Goal: Navigation & Orientation: Find specific page/section

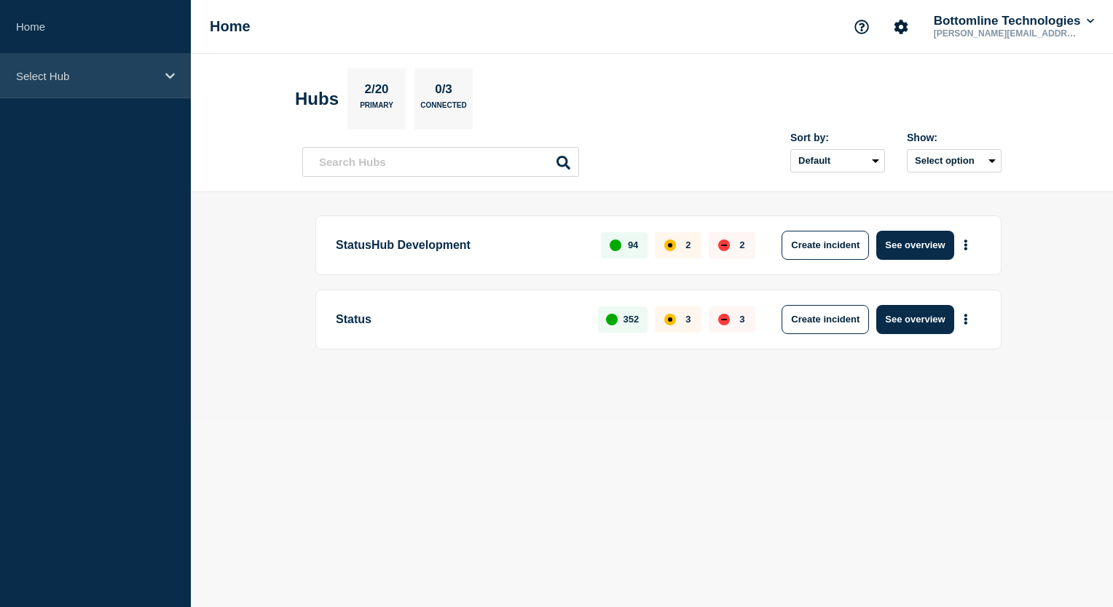
click at [168, 76] on icon at bounding box center [169, 76] width 9 height 6
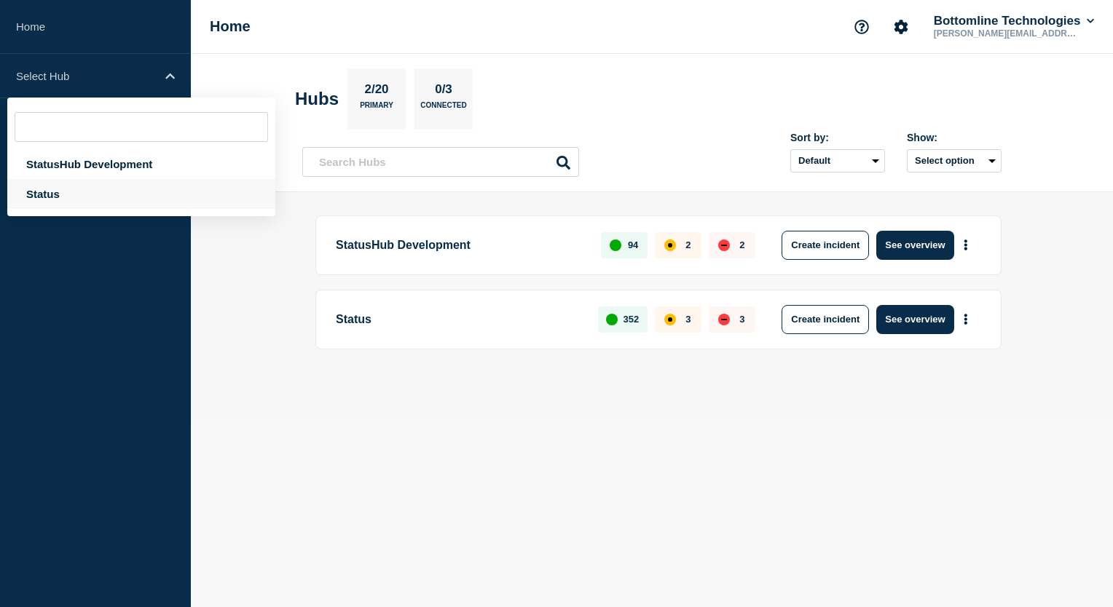
click at [84, 195] on div "Status" at bounding box center [141, 194] width 268 height 30
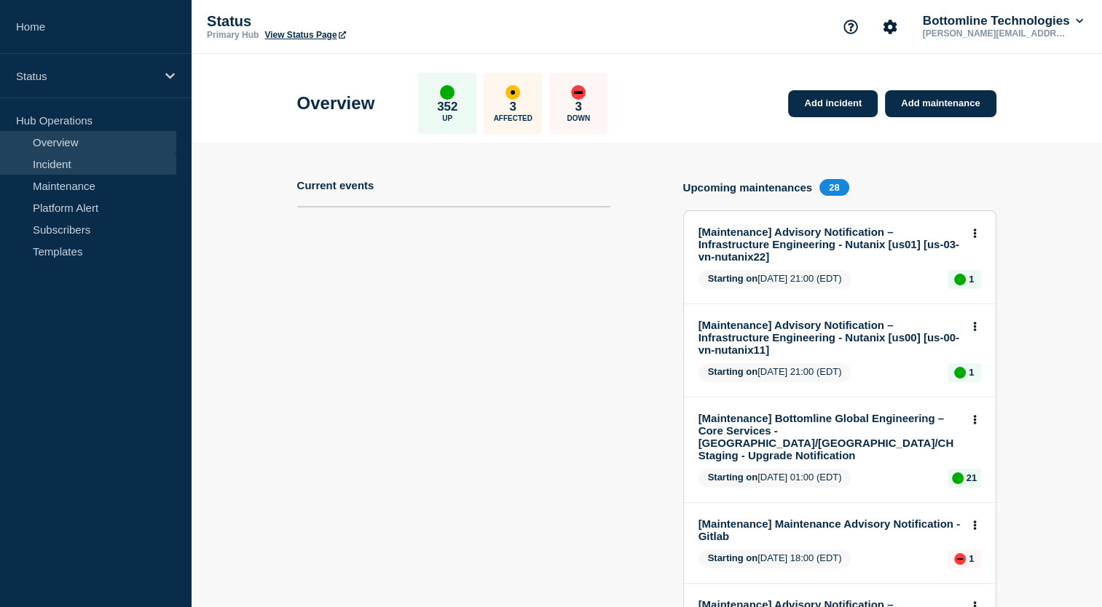
click at [95, 167] on link "Incident" at bounding box center [88, 164] width 176 height 22
